Goal: Task Accomplishment & Management: Use online tool/utility

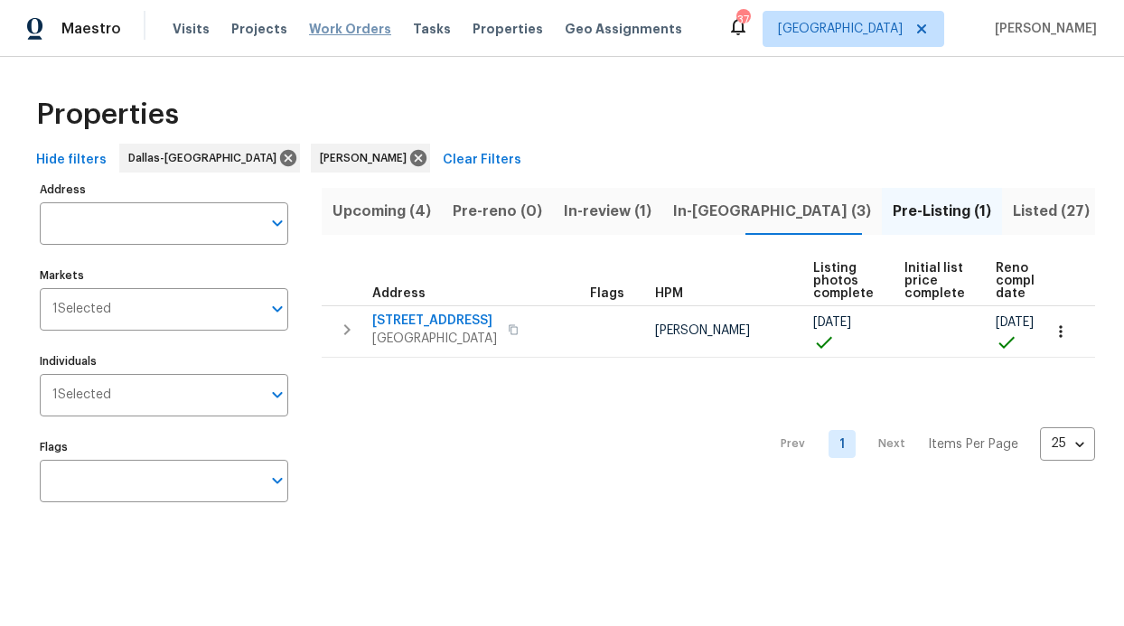
click at [358, 33] on span "Work Orders" at bounding box center [350, 29] width 82 height 18
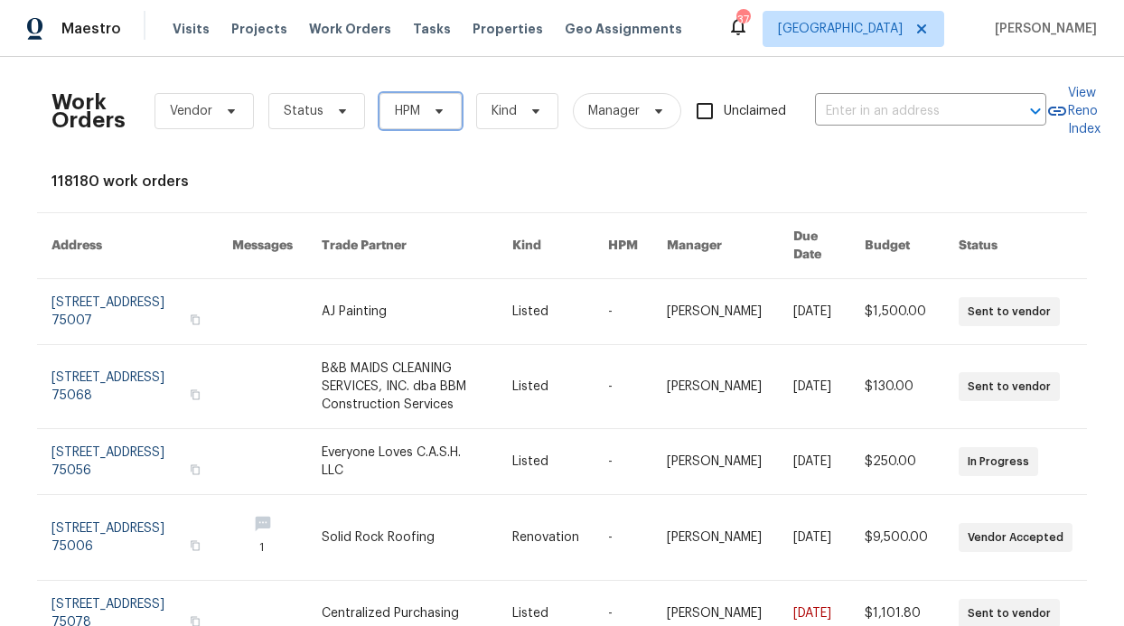
click at [400, 120] on span "HPM" at bounding box center [421, 111] width 82 height 36
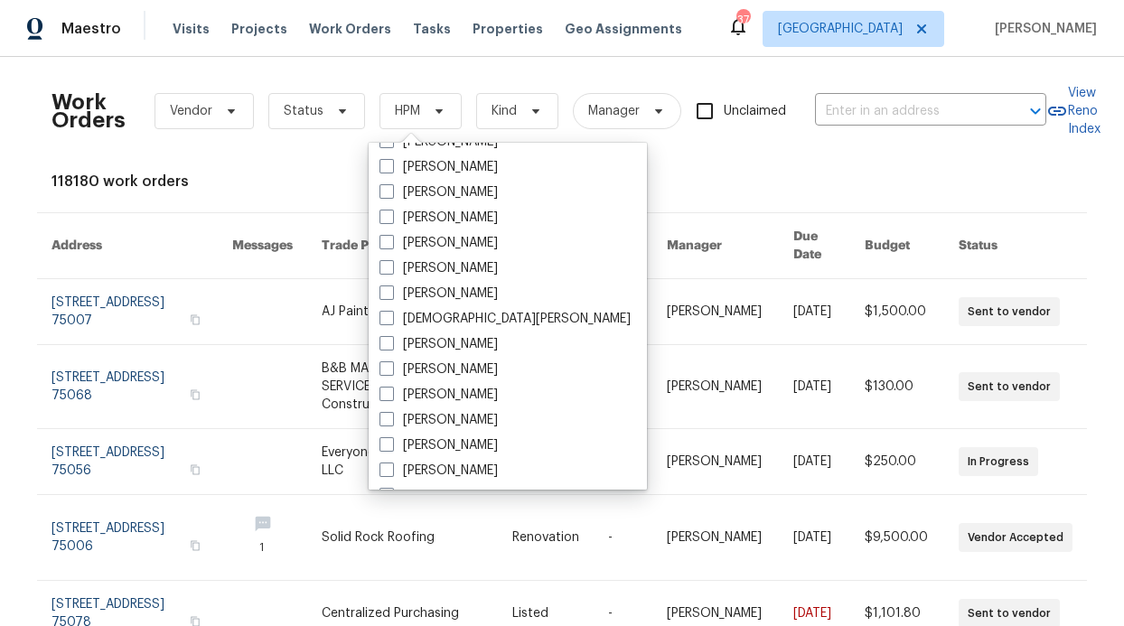
scroll to position [1009, 0]
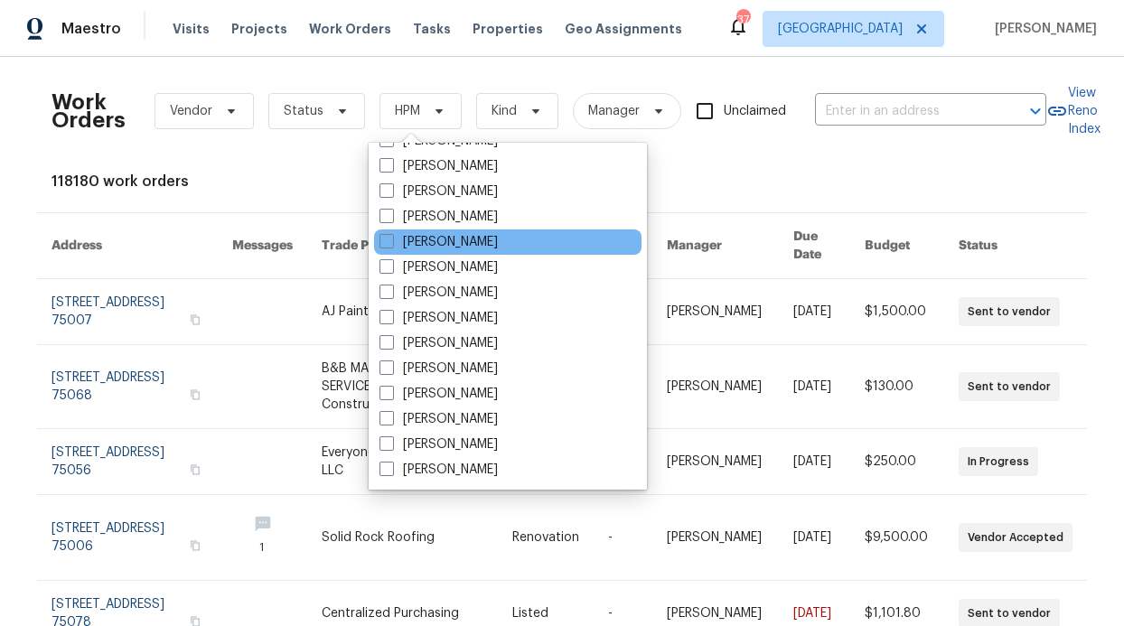
click at [457, 230] on div "[PERSON_NAME]" at bounding box center [508, 242] width 268 height 25
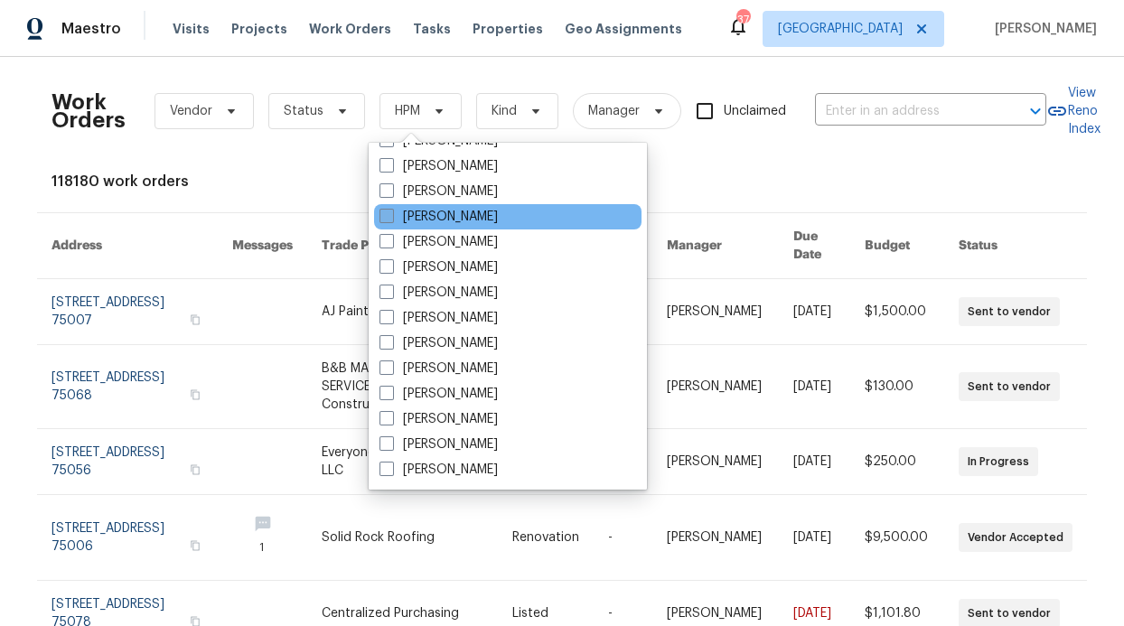
click at [455, 216] on label "[PERSON_NAME]" at bounding box center [439, 217] width 118 height 18
click at [391, 216] on input "[PERSON_NAME]" at bounding box center [386, 214] width 12 height 12
checkbox input "true"
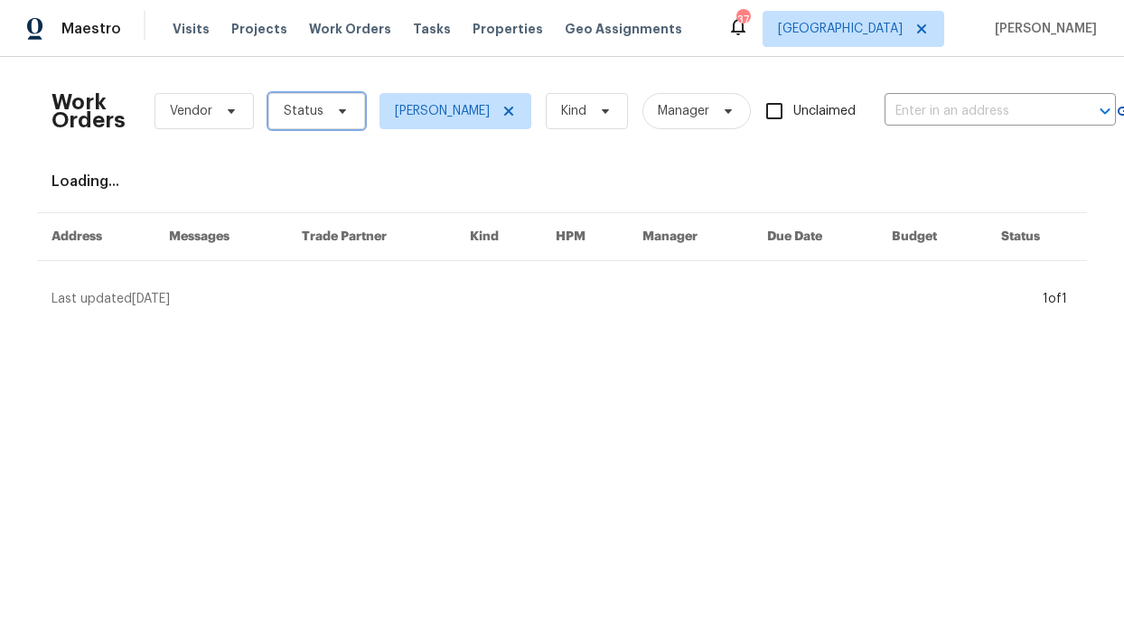
click at [328, 97] on span "Status" at bounding box center [316, 111] width 97 height 36
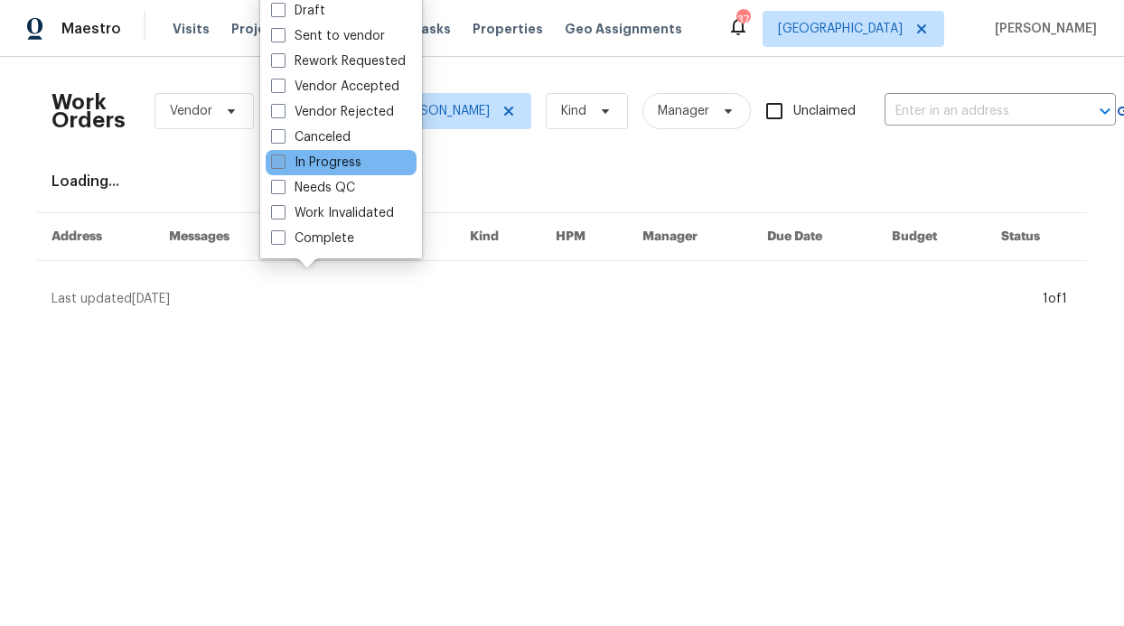
click at [312, 164] on label "In Progress" at bounding box center [316, 163] width 90 height 18
click at [283, 164] on input "In Progress" at bounding box center [277, 160] width 12 height 12
checkbox input "true"
